Goal: Navigation & Orientation: Find specific page/section

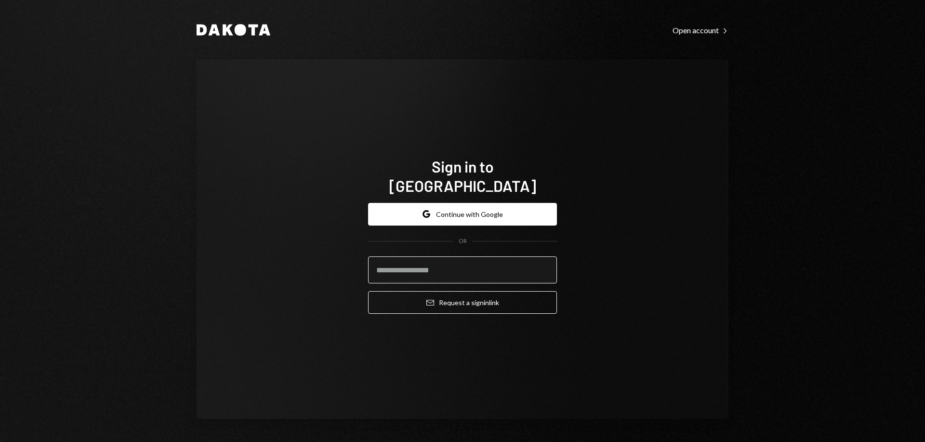
click at [494, 256] on input "email" at bounding box center [462, 269] width 189 height 27
type input "**********"
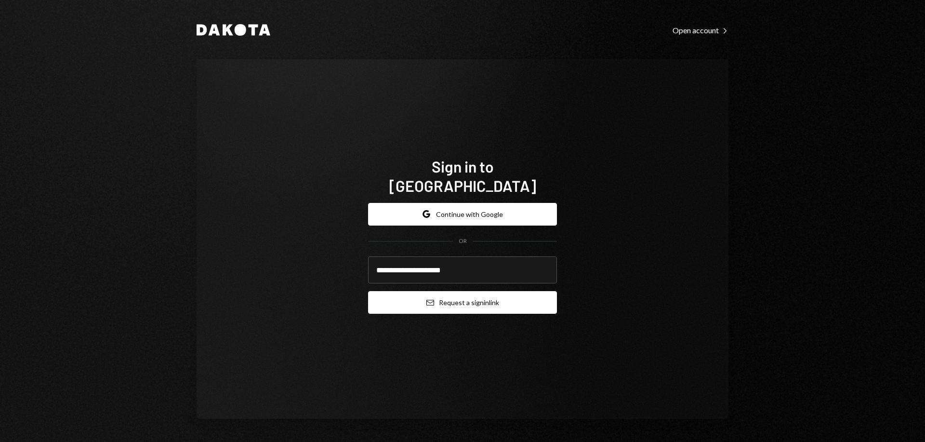
click at [474, 291] on button "Email Request a sign in link" at bounding box center [462, 302] width 189 height 23
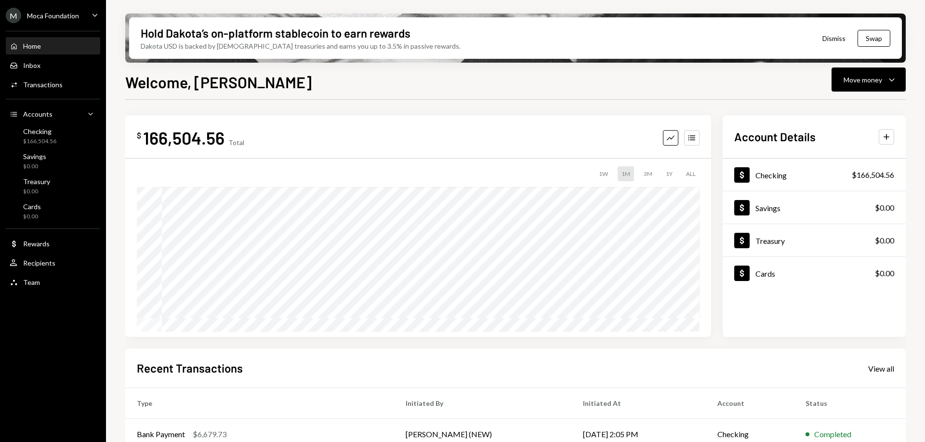
click at [88, 18] on div "M Moca Foundation Caret Down" at bounding box center [53, 15] width 106 height 15
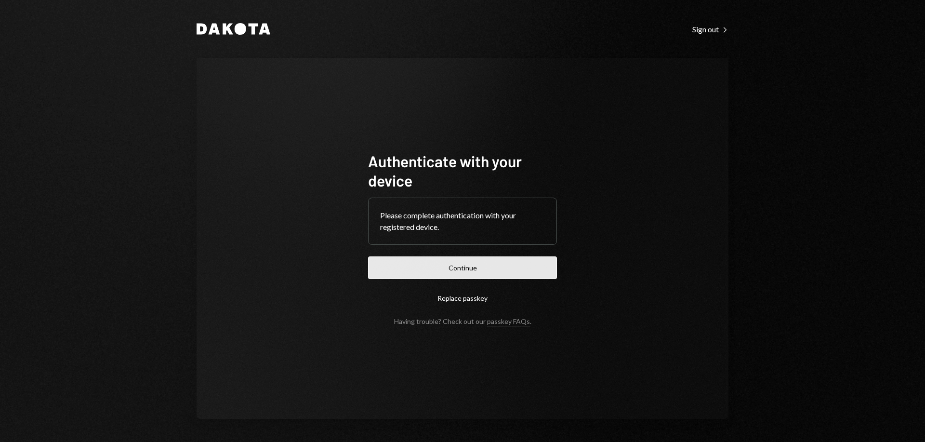
click at [475, 266] on button "Continue" at bounding box center [462, 267] width 189 height 23
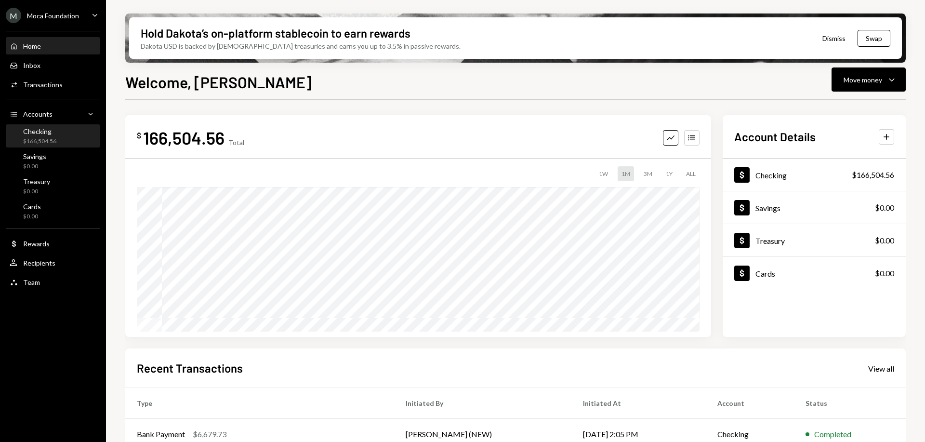
click at [52, 134] on div "Checking" at bounding box center [39, 131] width 33 height 8
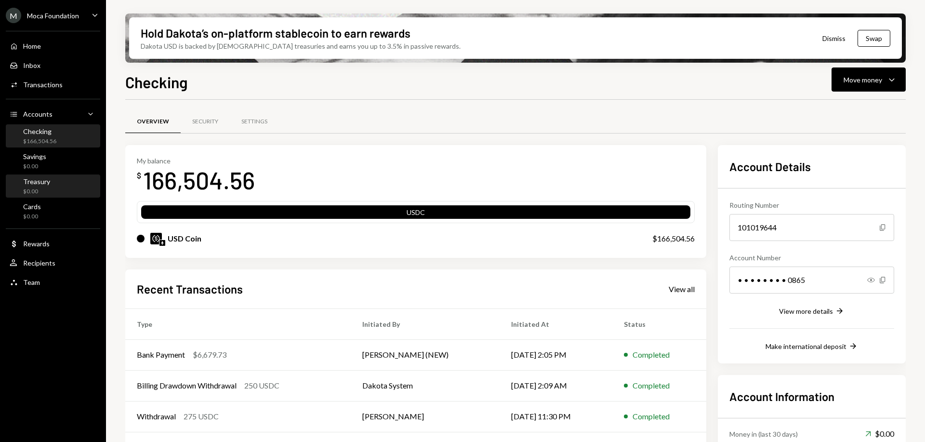
click at [54, 184] on div "Treasury $0.00" at bounding box center [53, 186] width 87 height 18
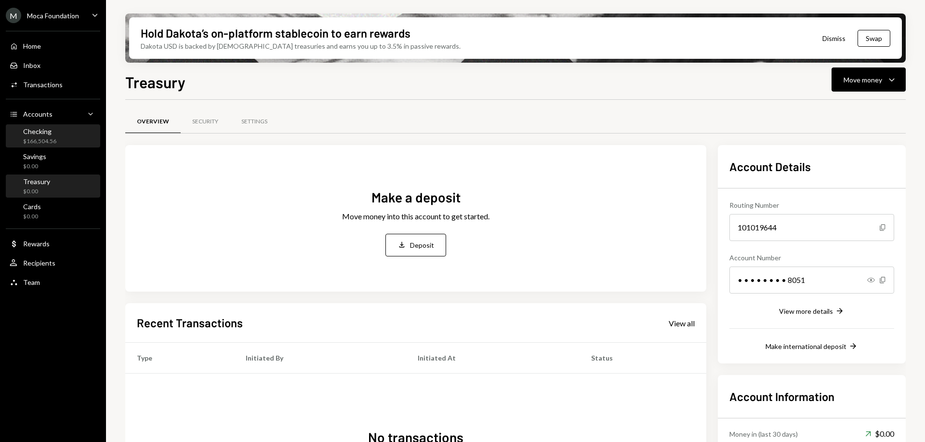
click at [49, 130] on div "Checking" at bounding box center [39, 131] width 33 height 8
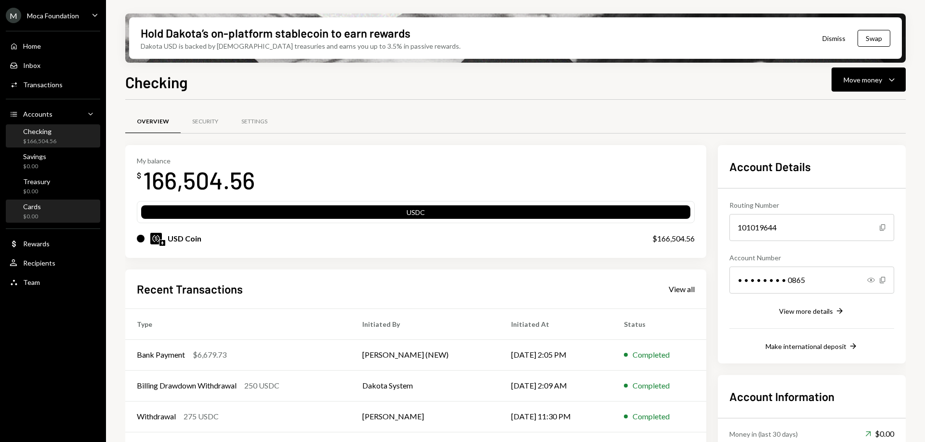
click at [41, 212] on div "Cards $0.00" at bounding box center [53, 211] width 87 height 18
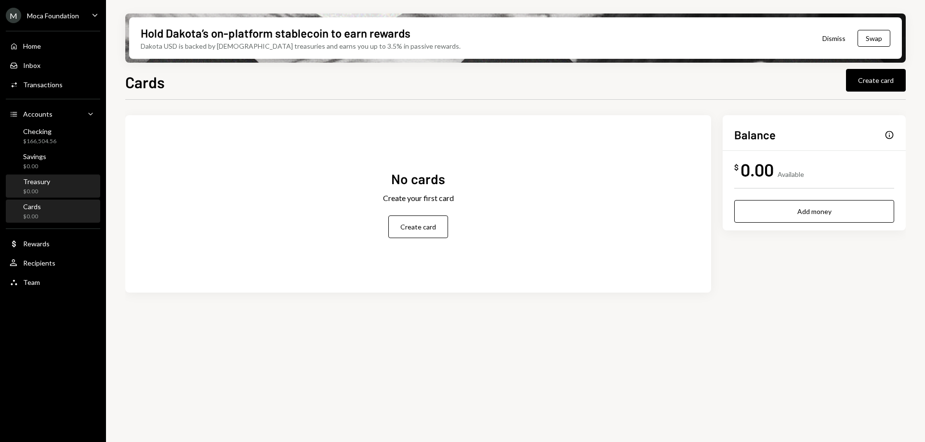
click at [46, 178] on div "Treasury" at bounding box center [36, 181] width 27 height 8
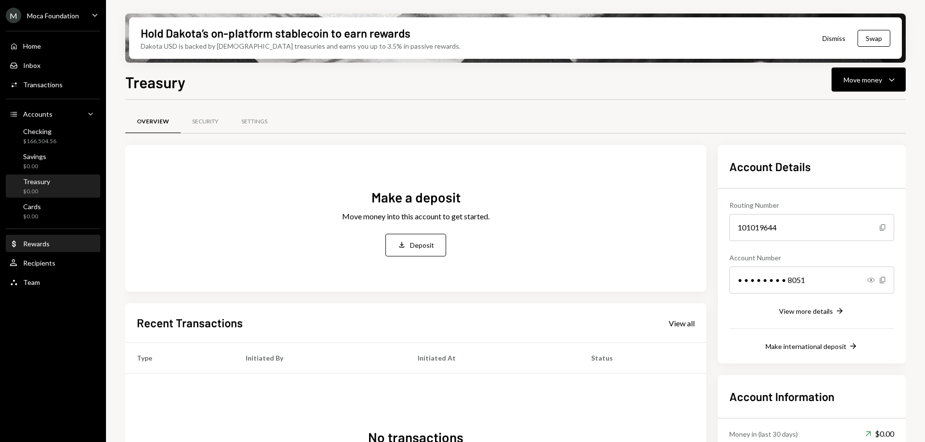
click at [51, 247] on div "Dollar Rewards" at bounding box center [53, 243] width 87 height 9
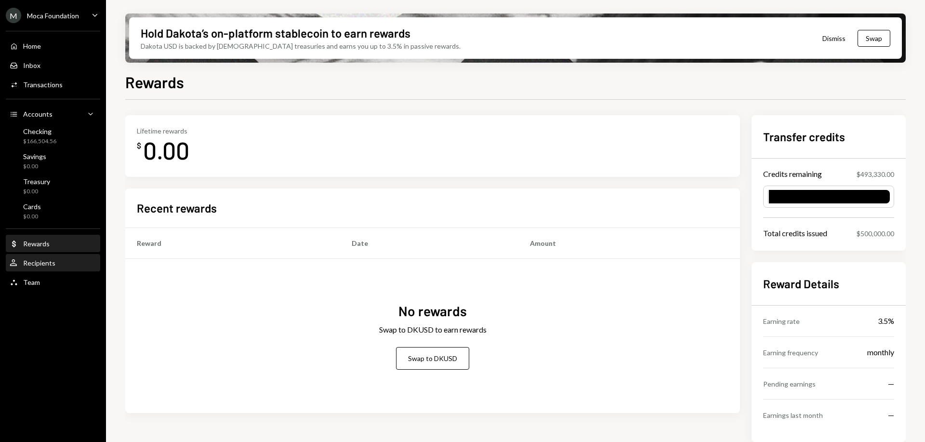
click at [43, 267] on div "User Recipients" at bounding box center [53, 263] width 87 height 16
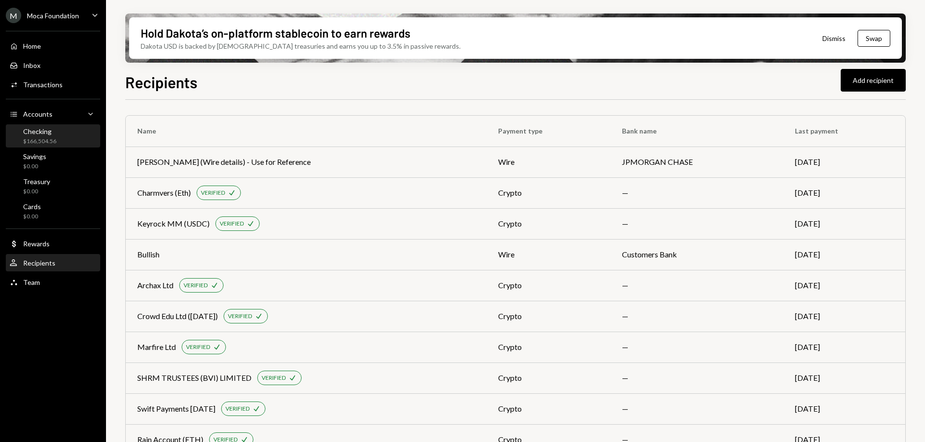
click at [41, 136] on div "Checking $166,504.56" at bounding box center [39, 136] width 33 height 18
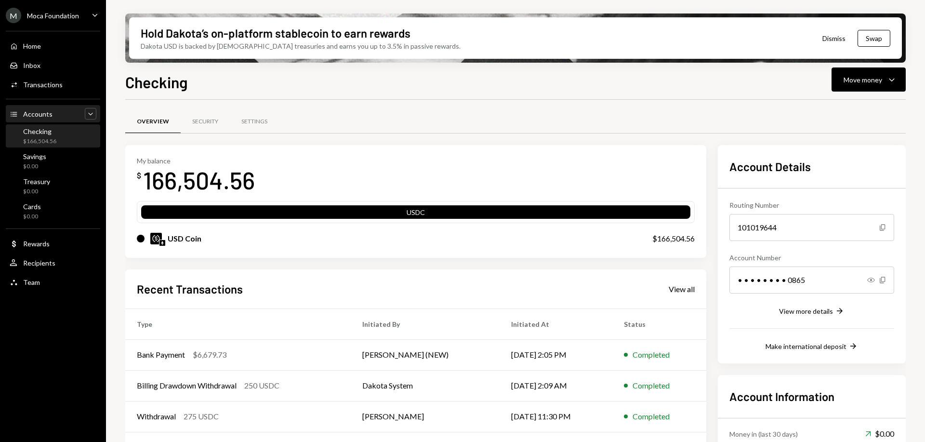
click at [87, 110] on icon "Caret Down" at bounding box center [91, 114] width 10 height 10
click at [87, 111] on icon "Caret Up" at bounding box center [91, 114] width 10 height 10
click at [58, 134] on div "Checking $166,504.56" at bounding box center [53, 136] width 87 height 18
